Goal: Task Accomplishment & Management: Manage account settings

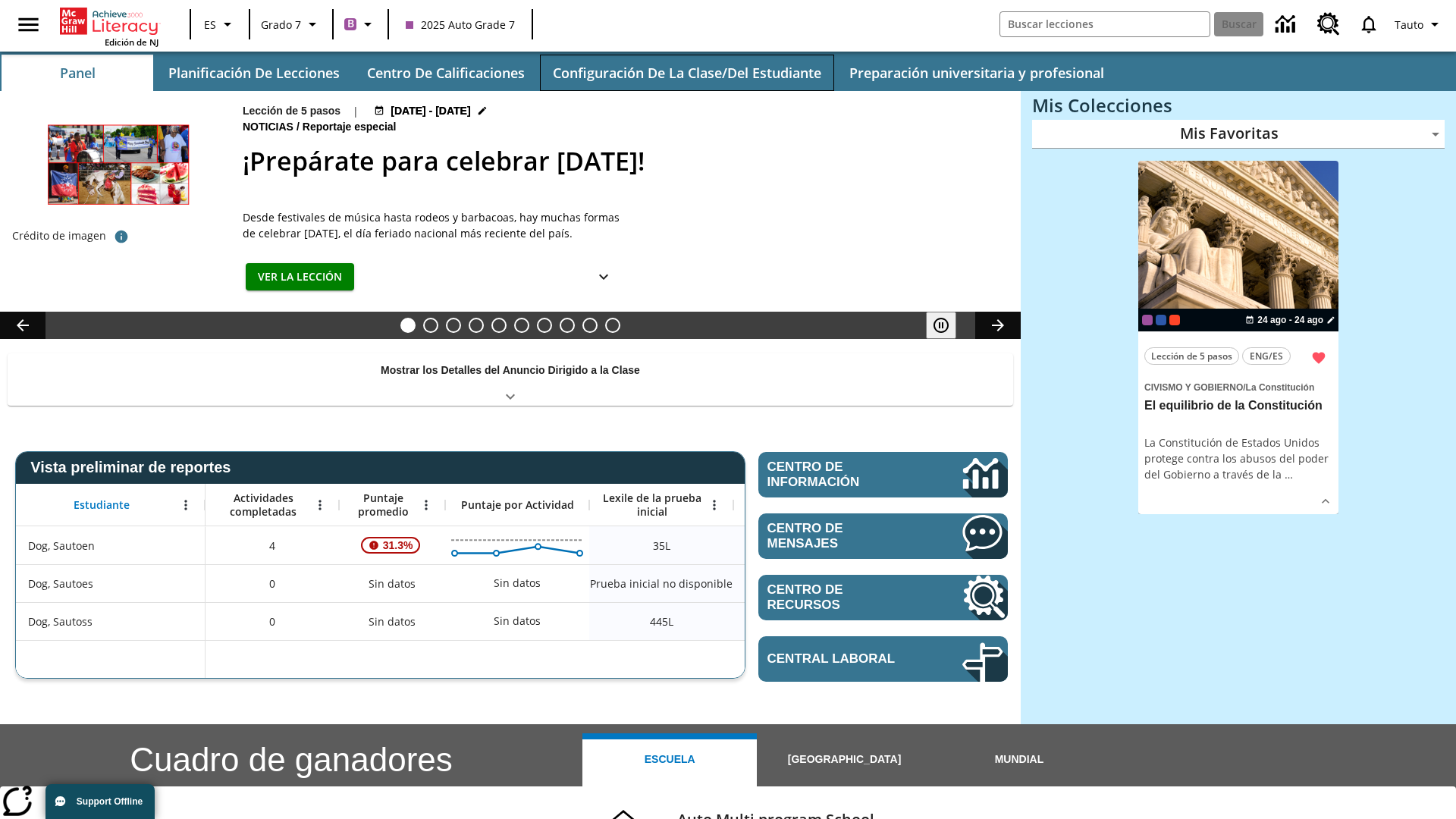
click at [686, 73] on button "Configuración de la clase/del estudiante" at bounding box center [687, 73] width 295 height 36
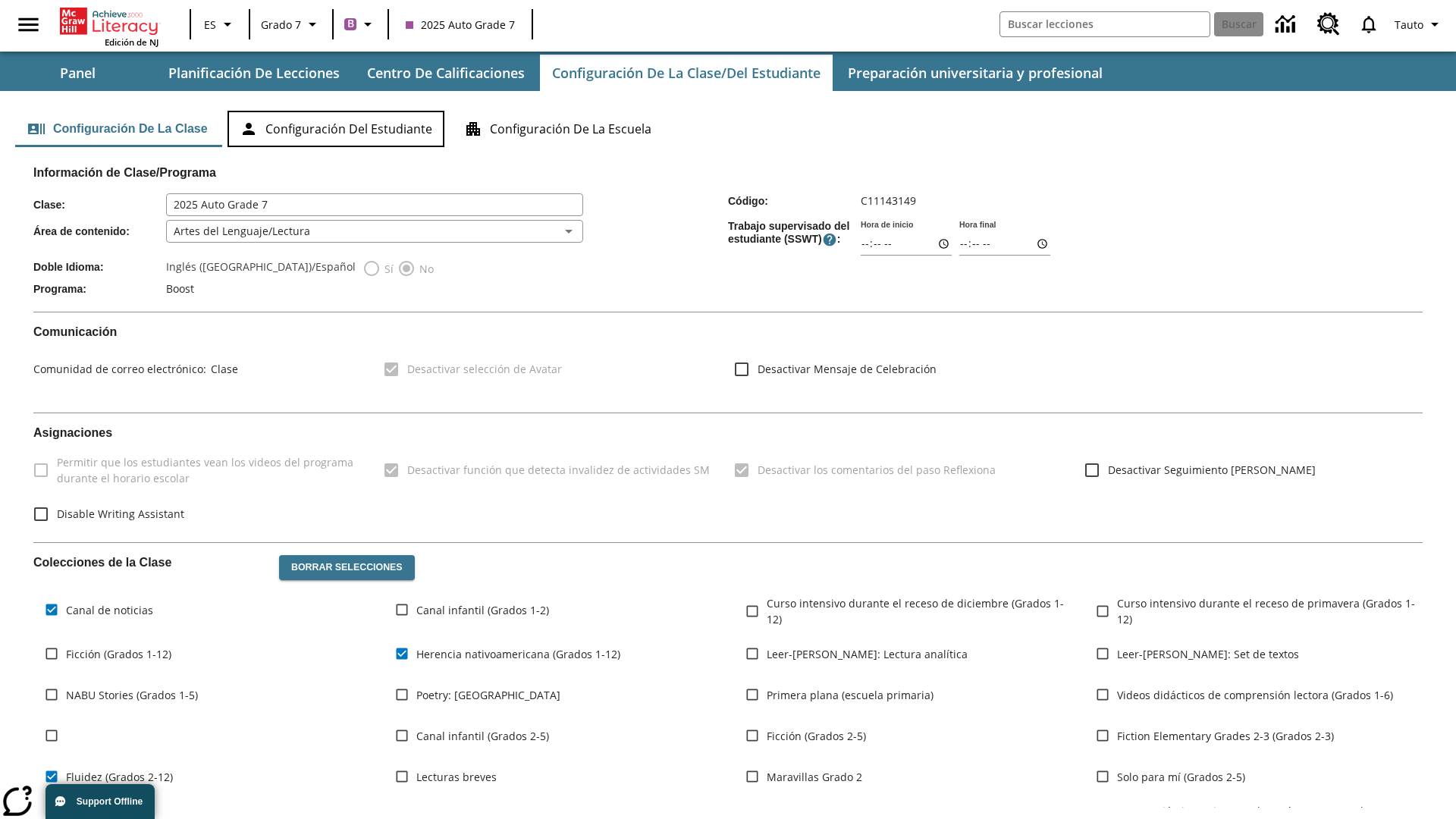
click at [338, 129] on button "Configuración del estudiante" at bounding box center [336, 129] width 217 height 36
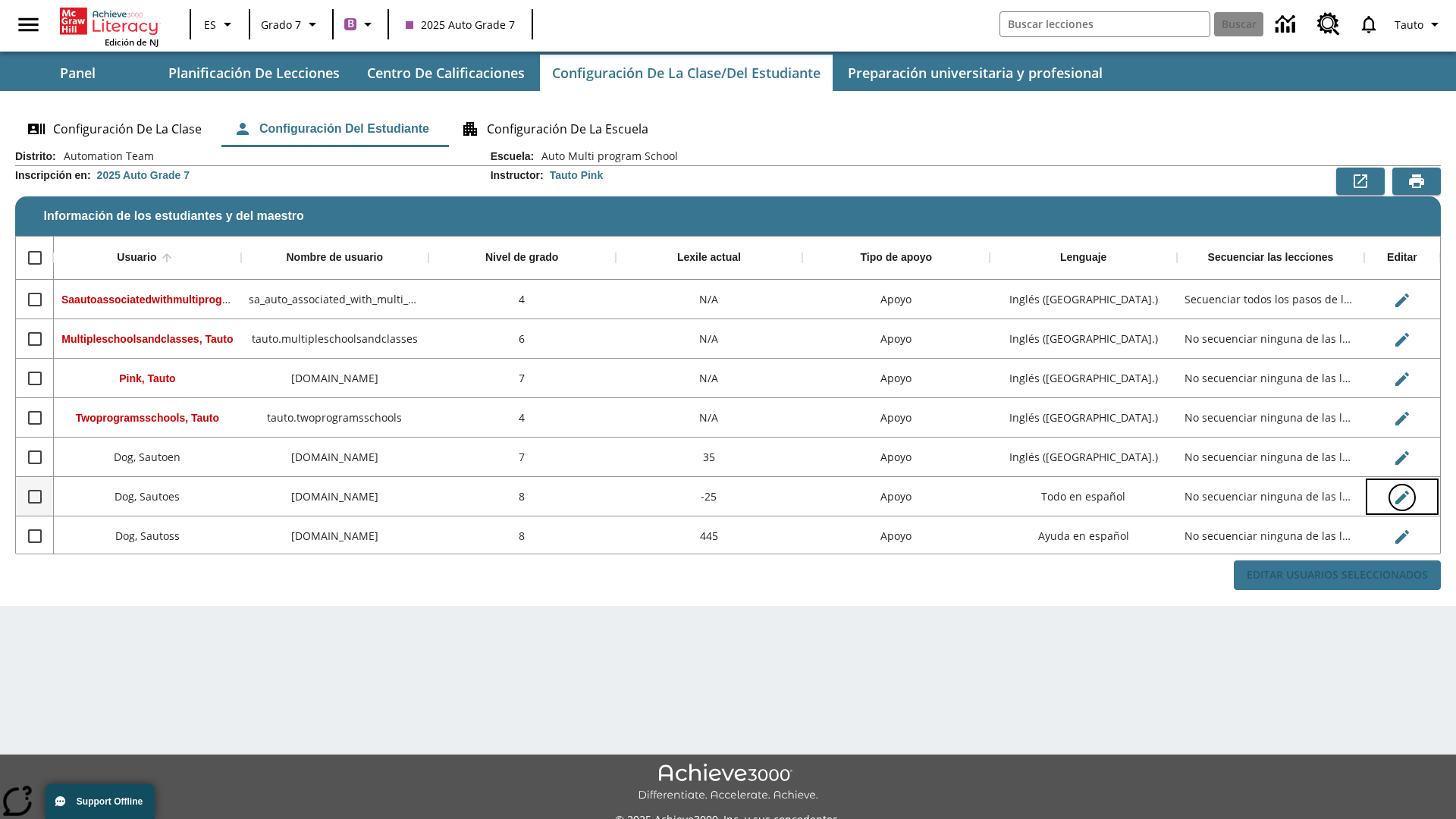
click at [1402, 497] on icon "Editar Usuario" at bounding box center [1402, 497] width 13 height 13
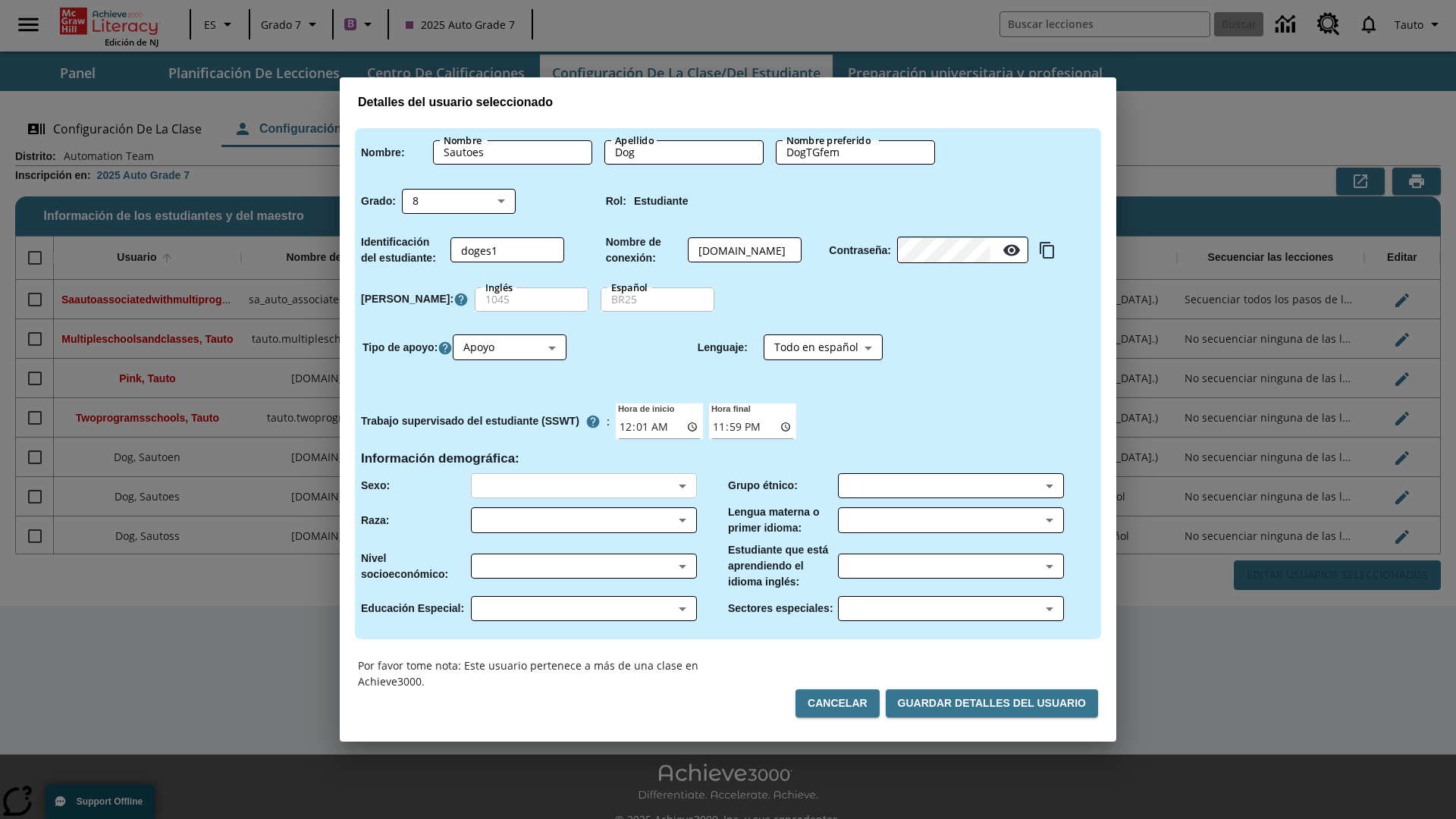
click at [584, 486] on body "Saltar al contenido principal Edición de NJ ES Grado 7 B 2025 Auto Grade 7 Busc…" at bounding box center [728, 426] width 1456 height 853
click at [584, 520] on body "Saltar al contenido principal Edición de NJ ES Grado 7 B 2025 Auto Grade 7 Busc…" at bounding box center [728, 426] width 1456 height 853
click at [584, 566] on body "Saltar al contenido principal Edición de NJ ES Grado 7 B 2025 Auto Grade 7 Busc…" at bounding box center [728, 426] width 1456 height 853
click at [584, 608] on body "Saltar al contenido principal Edición de NJ ES Grado 7 B 2025 Auto Grade 7 Busc…" at bounding box center [728, 426] width 1456 height 853
click at [951, 486] on body "Saltar al contenido principal Edición de NJ ES Grado 7 B 2025 Auto Grade 7 Busc…" at bounding box center [728, 426] width 1456 height 853
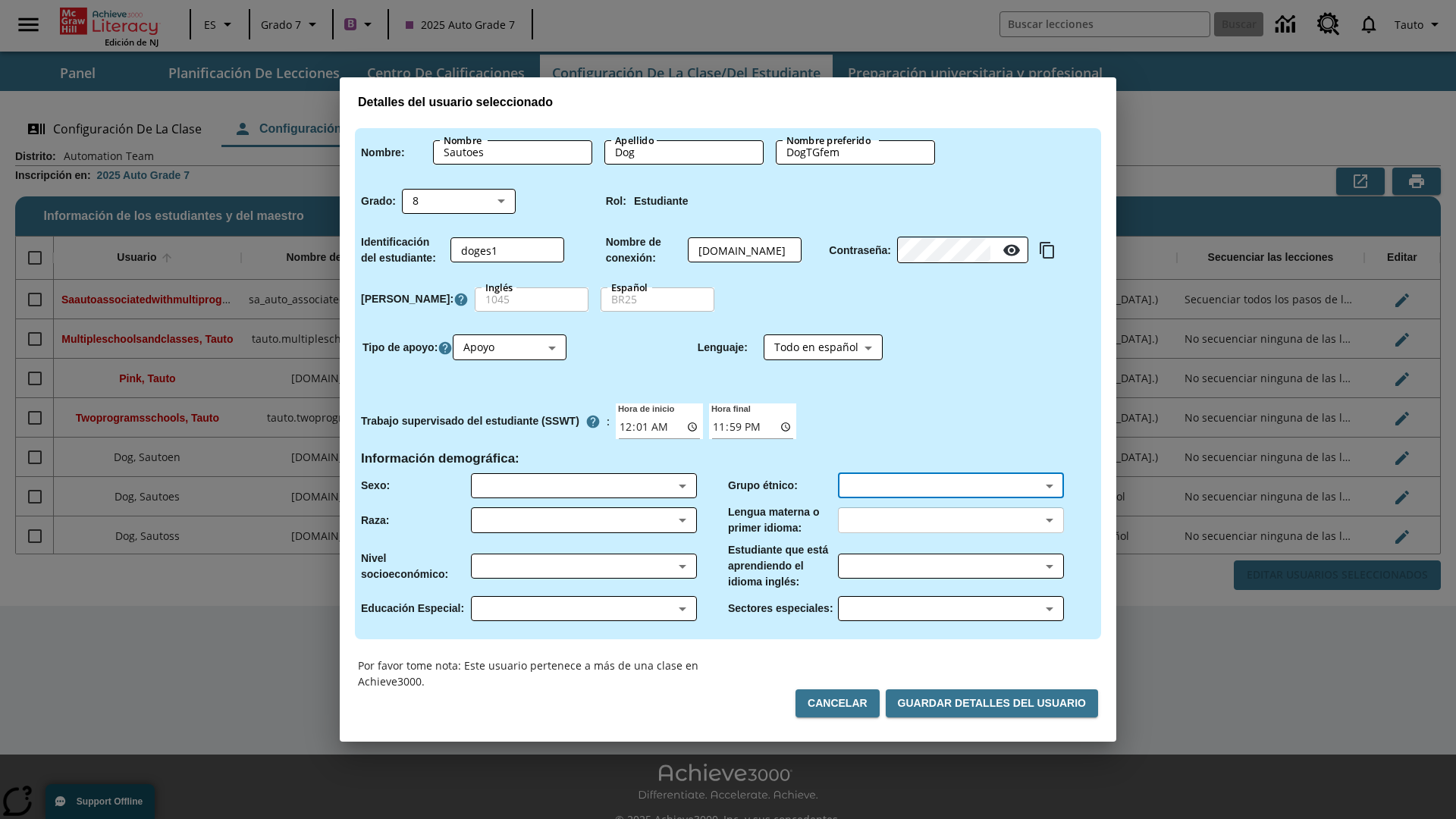
click at [951, 520] on body "Saltar al contenido principal Edición de NJ ES Grado 7 B 2025 Auto Grade 7 Busc…" at bounding box center [728, 426] width 1456 height 853
click at [951, 566] on body "Saltar al contenido principal Edición de NJ ES Grado 7 B 2025 Auto Grade 7 Busc…" at bounding box center [728, 426] width 1456 height 853
click at [951, 608] on body "Saltar al contenido principal Edición de NJ ES Grado 7 B 2025 Auto Grade 7 Busc…" at bounding box center [728, 426] width 1456 height 853
